Goal: Obtain resource: Obtain resource

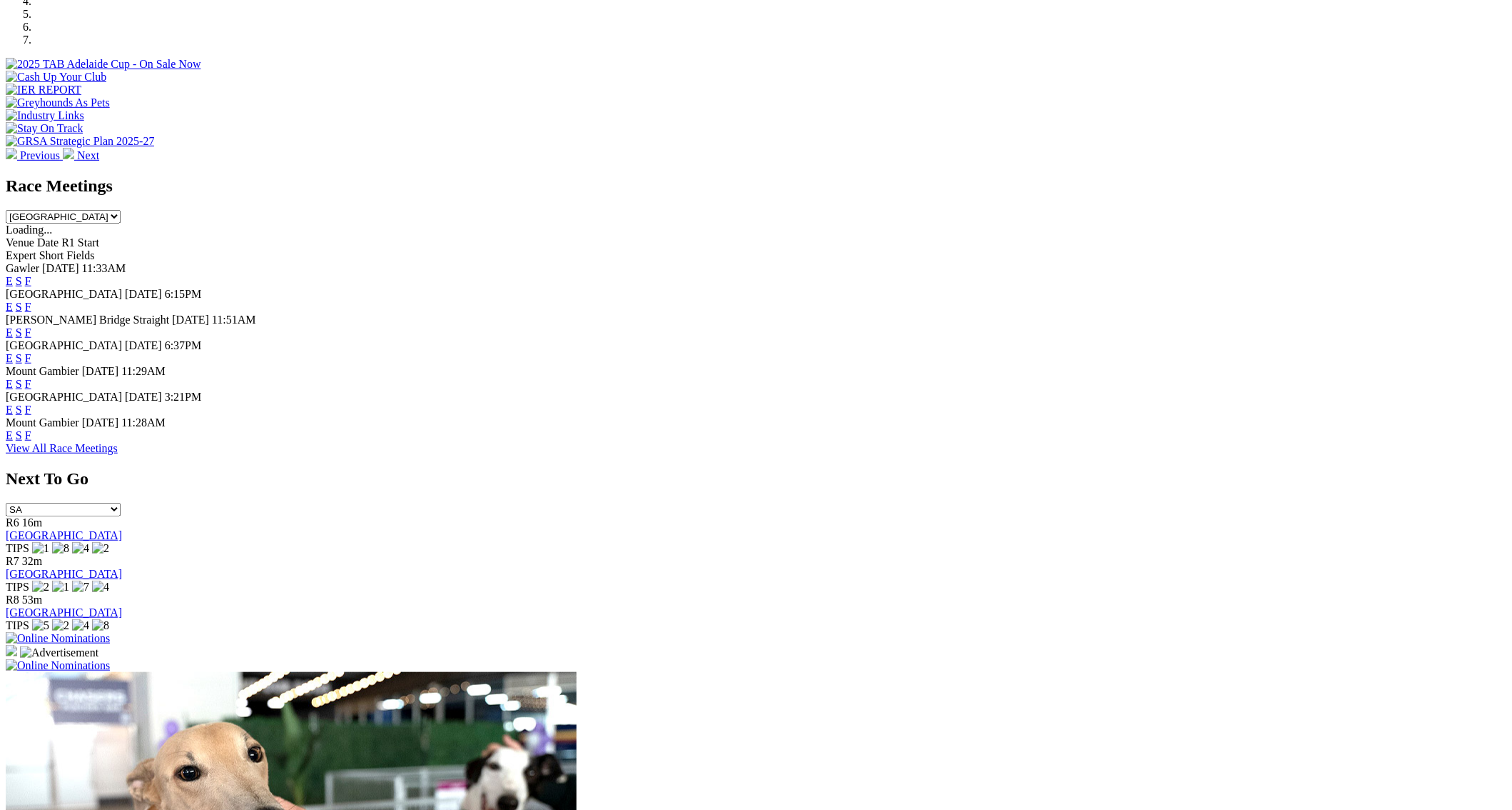
scroll to position [505, 0]
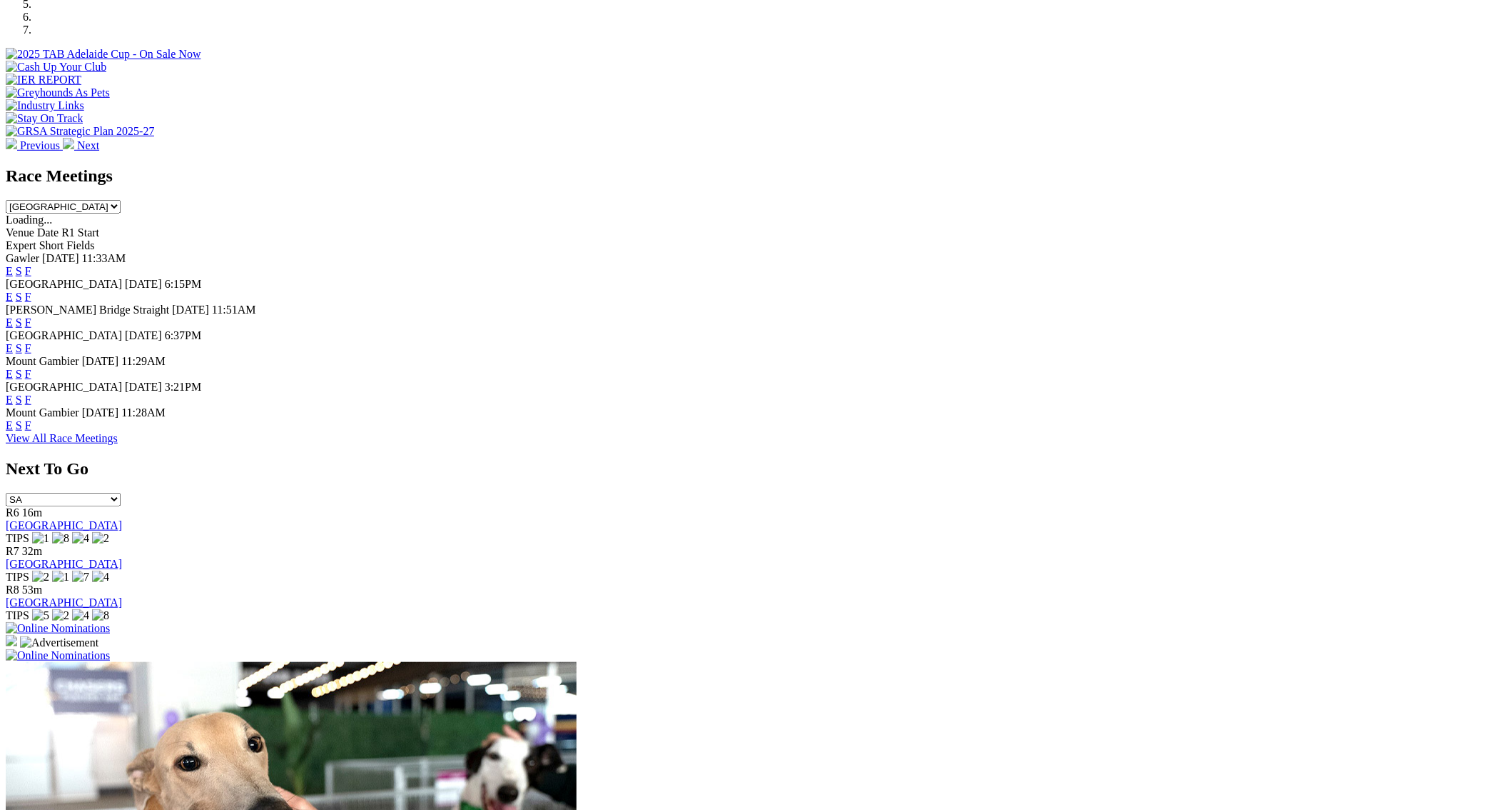
click at [32, 431] on link "F" at bounding box center [28, 425] width 7 height 12
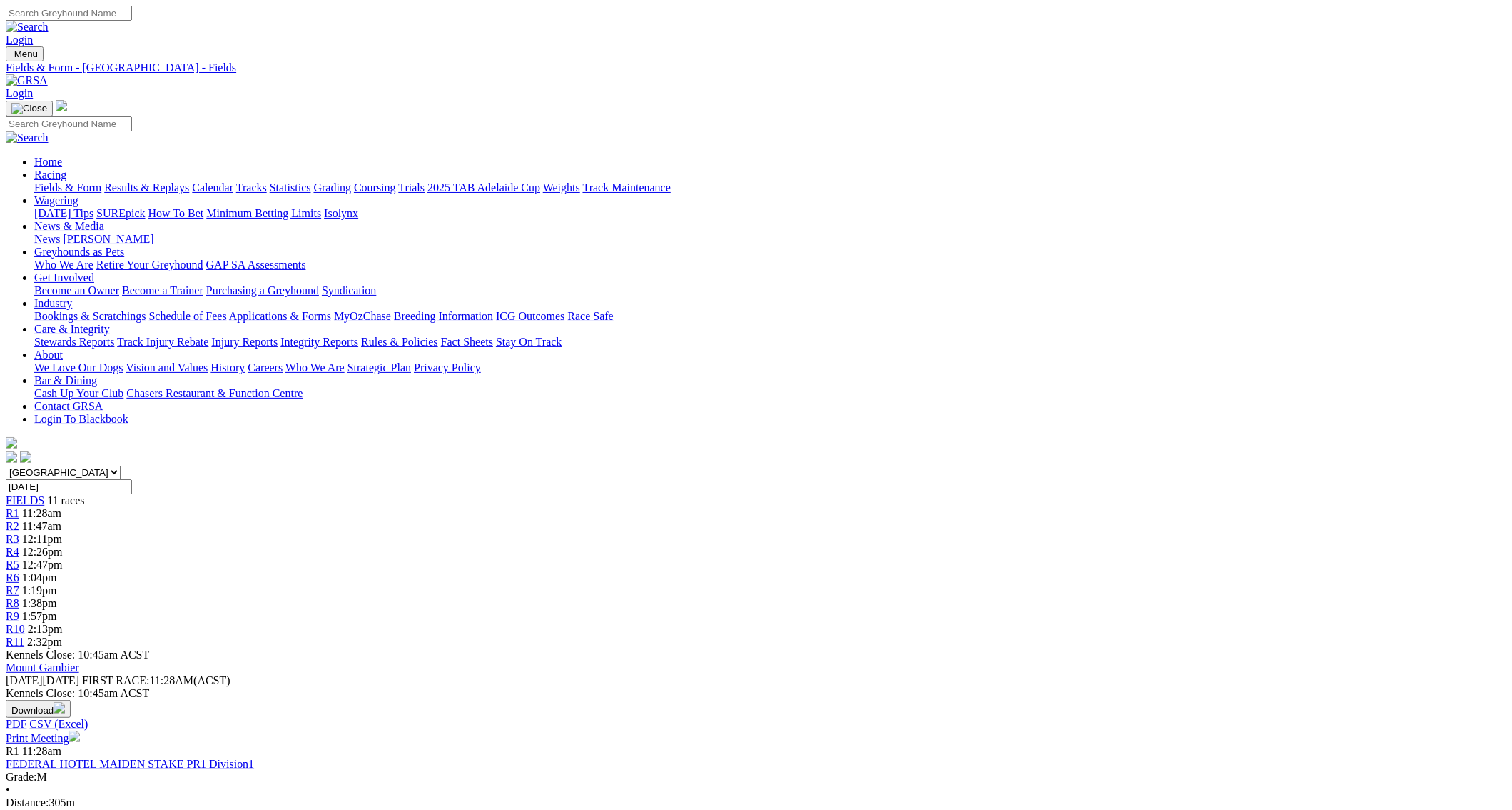
click at [102, 182] on link "Fields & Form" at bounding box center [68, 187] width 67 height 12
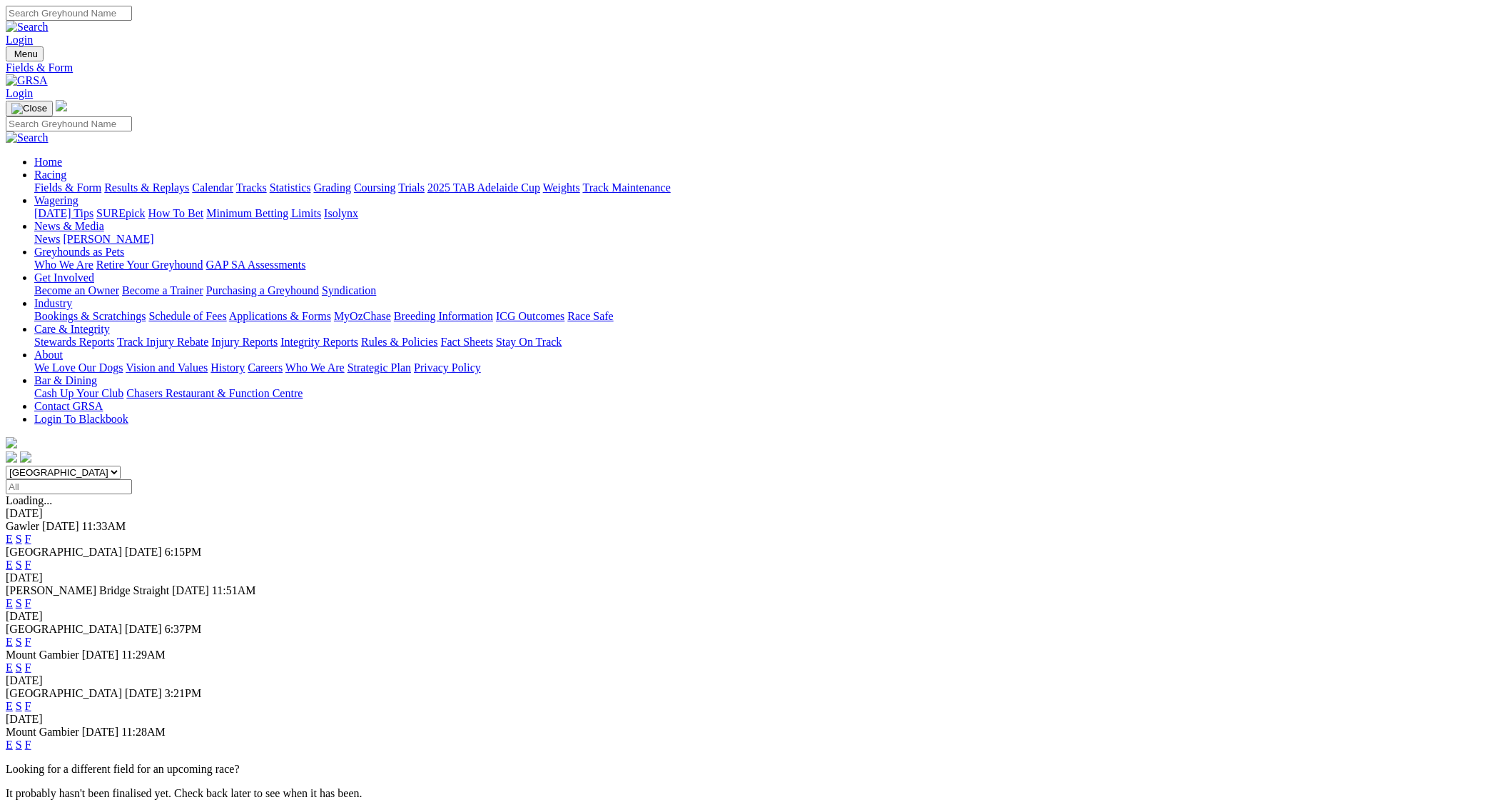
click at [32, 661] on link "F" at bounding box center [28, 667] width 7 height 12
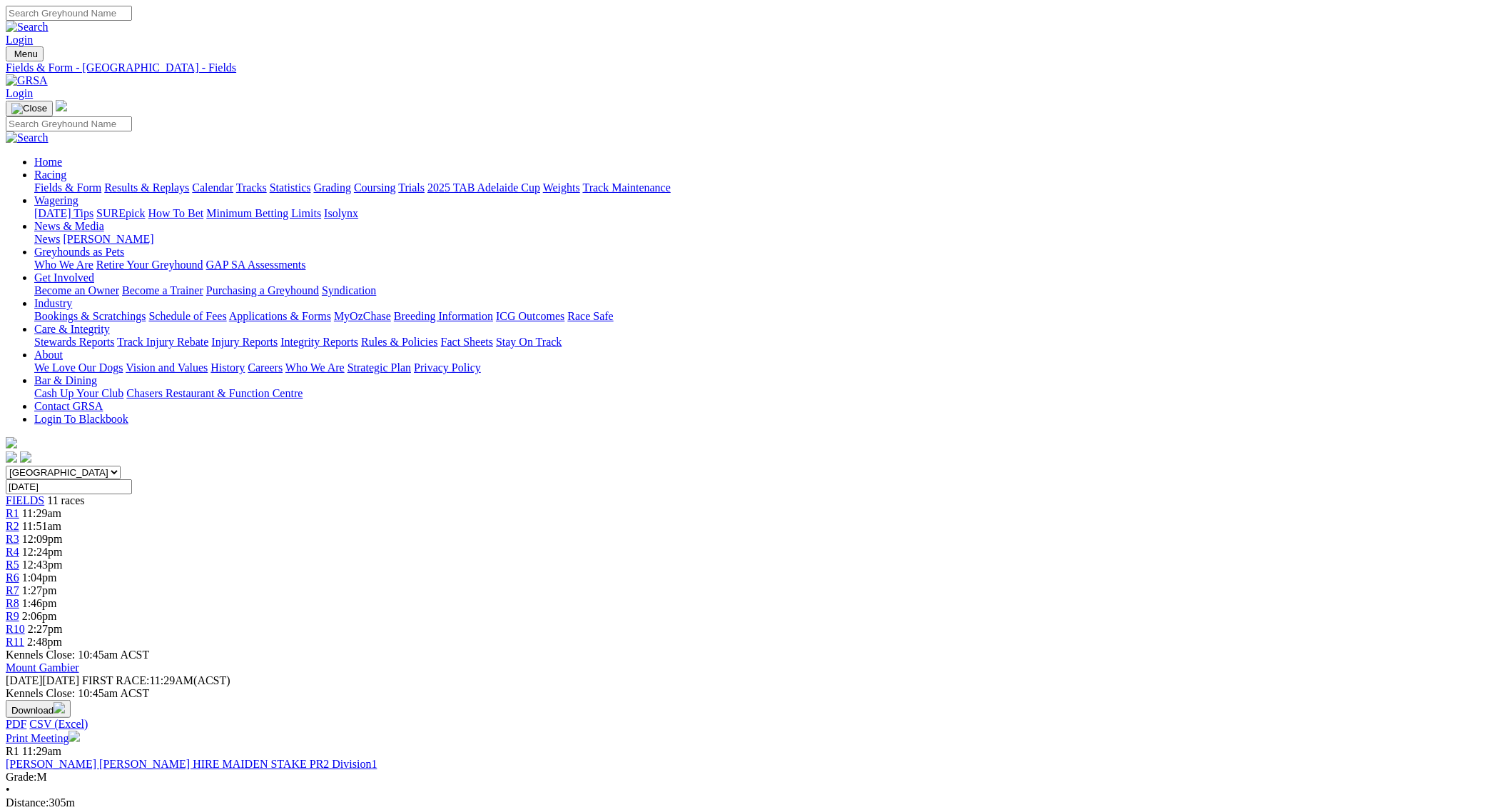
click at [102, 182] on link "Fields & Form" at bounding box center [68, 187] width 67 height 12
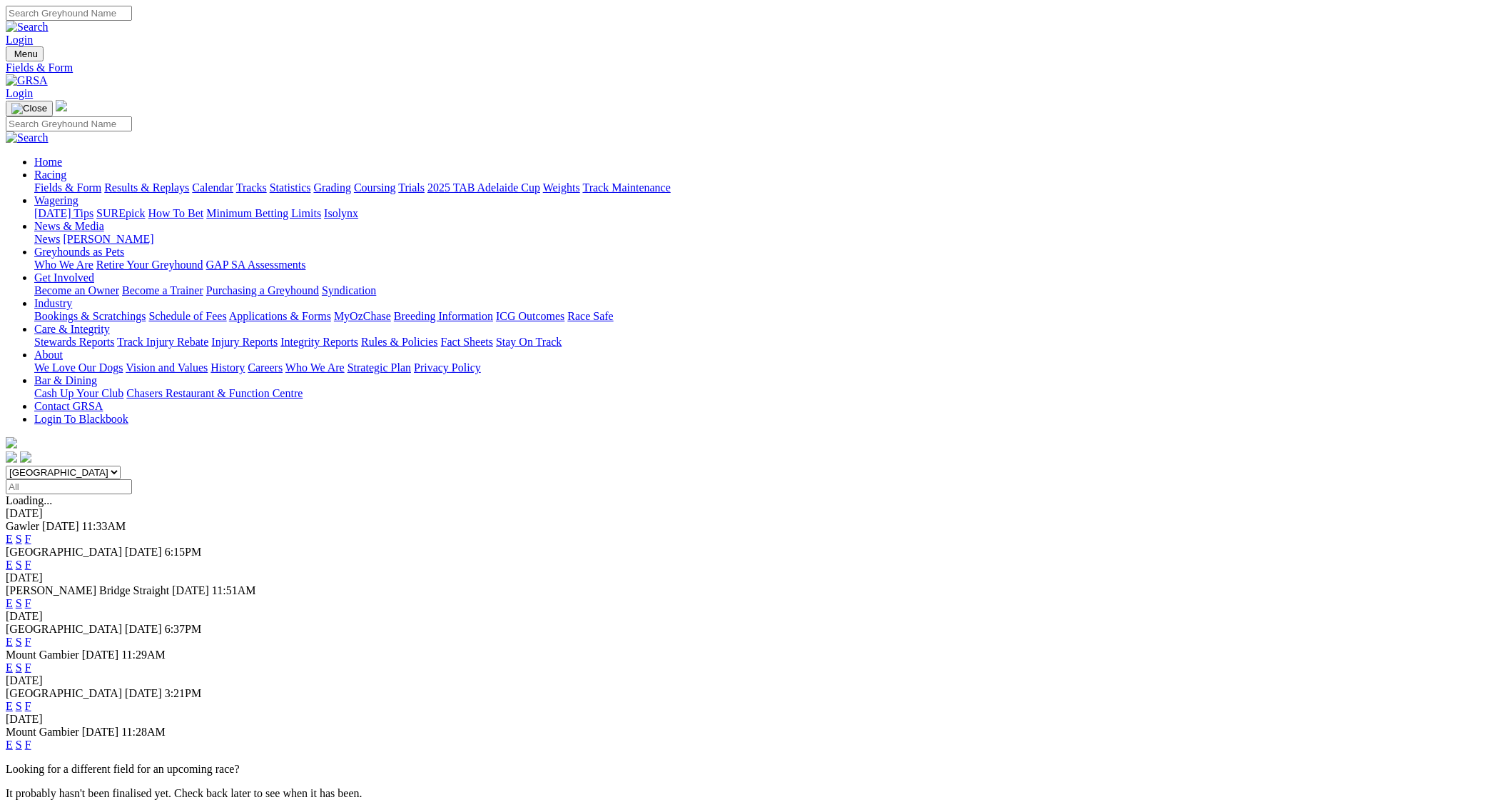
click at [32, 558] on link "F" at bounding box center [28, 564] width 7 height 12
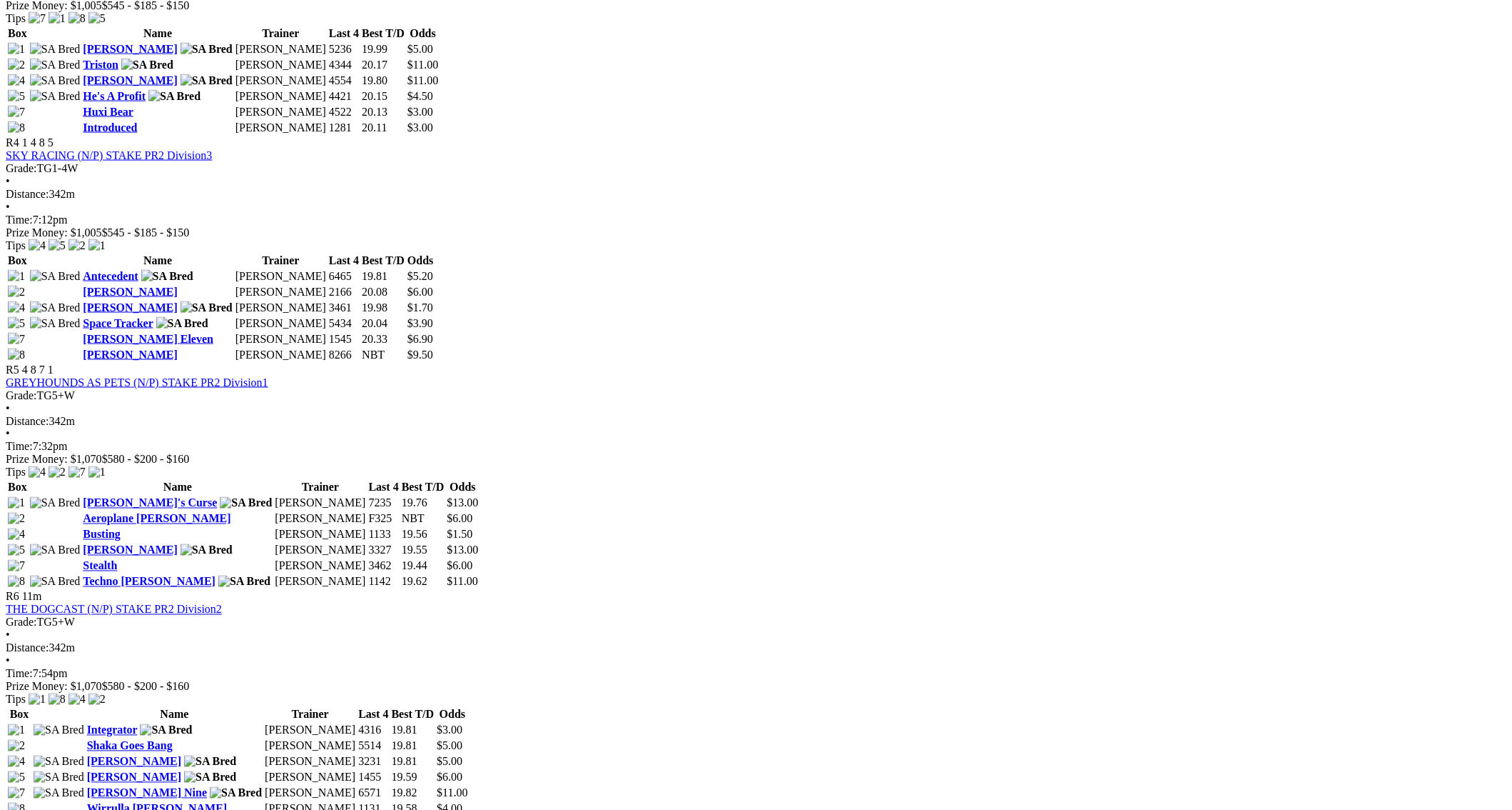
scroll to position [1391, 0]
